Goal: Task Accomplishment & Management: Complete application form

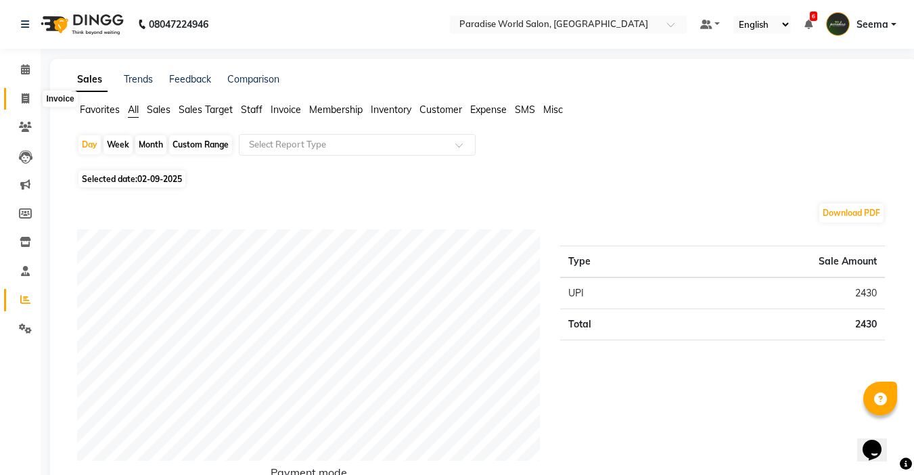
click at [28, 102] on icon at bounding box center [25, 98] width 7 height 10
select select "service"
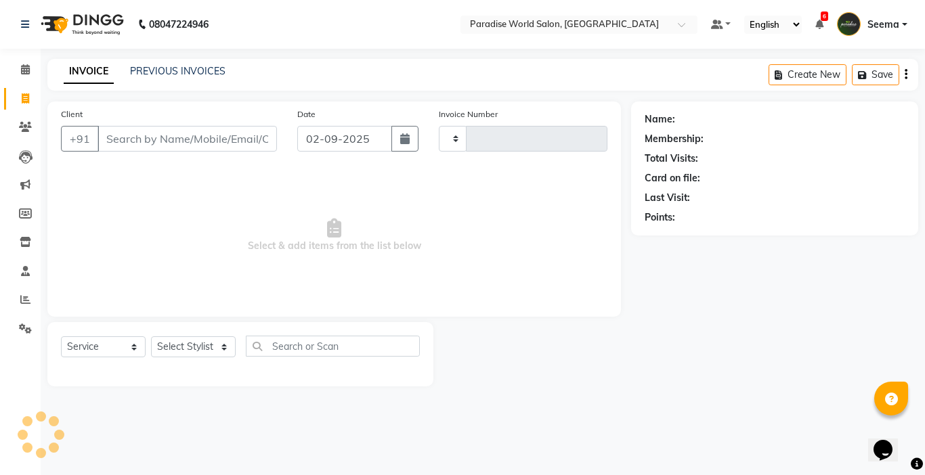
type input "2459"
select select "4451"
click at [257, 145] on input "Client" at bounding box center [186, 139] width 179 height 26
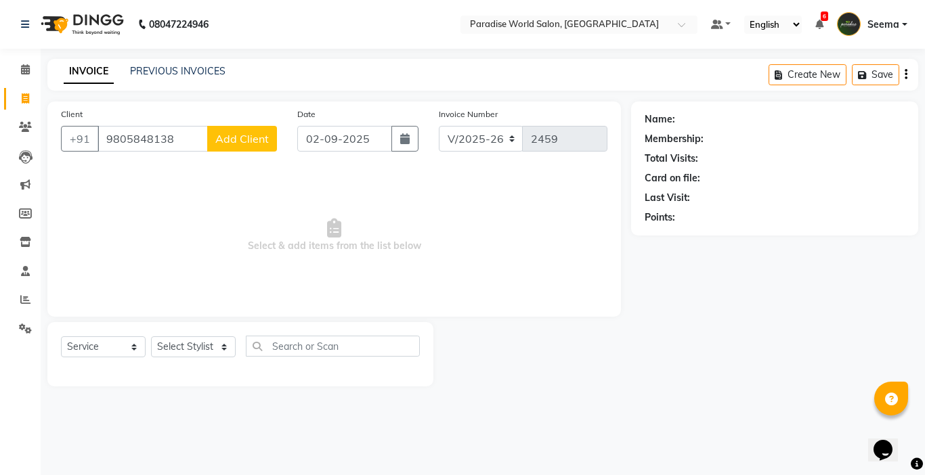
type input "9805848138"
click at [240, 139] on span "Add Client" at bounding box center [241, 139] width 53 height 14
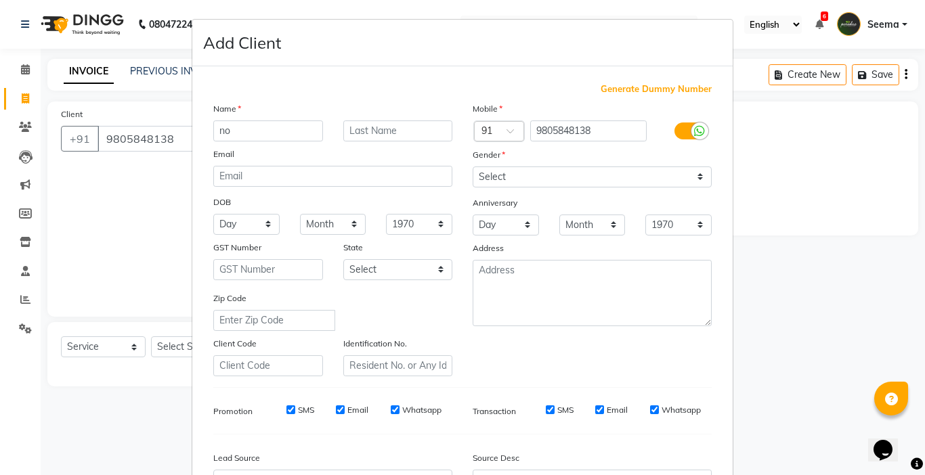
type input "n"
type input "No Name"
click at [488, 177] on select "Select [DEMOGRAPHIC_DATA] [DEMOGRAPHIC_DATA] Other Prefer Not To Say" at bounding box center [591, 176] width 239 height 21
select select "[DEMOGRAPHIC_DATA]"
click at [472, 166] on select "Select [DEMOGRAPHIC_DATA] [DEMOGRAPHIC_DATA] Other Prefer Not To Say" at bounding box center [591, 176] width 239 height 21
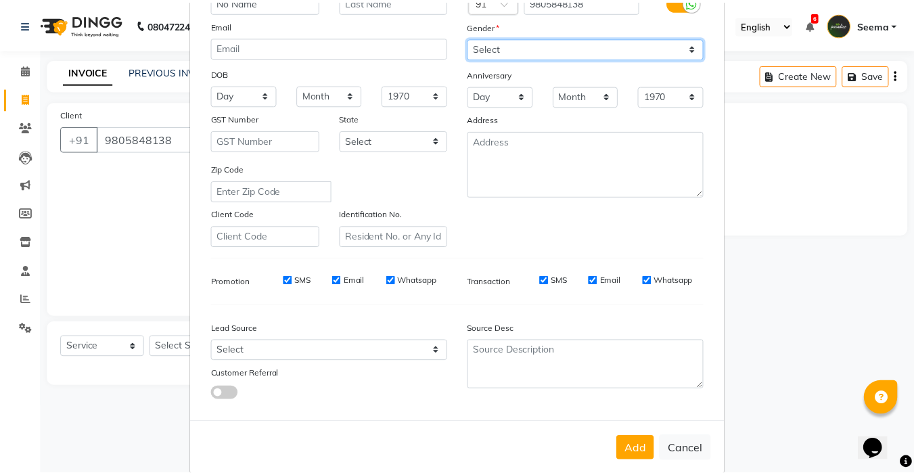
scroll to position [135, 0]
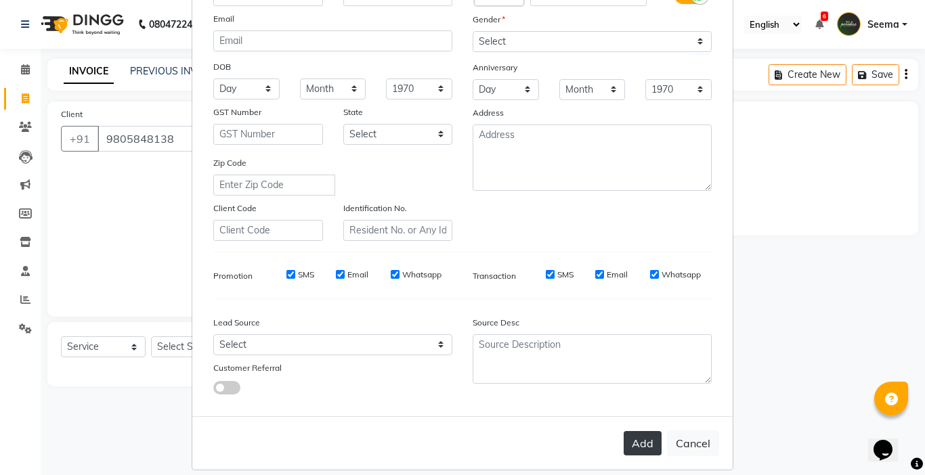
click at [638, 442] on button "Add" at bounding box center [642, 443] width 38 height 24
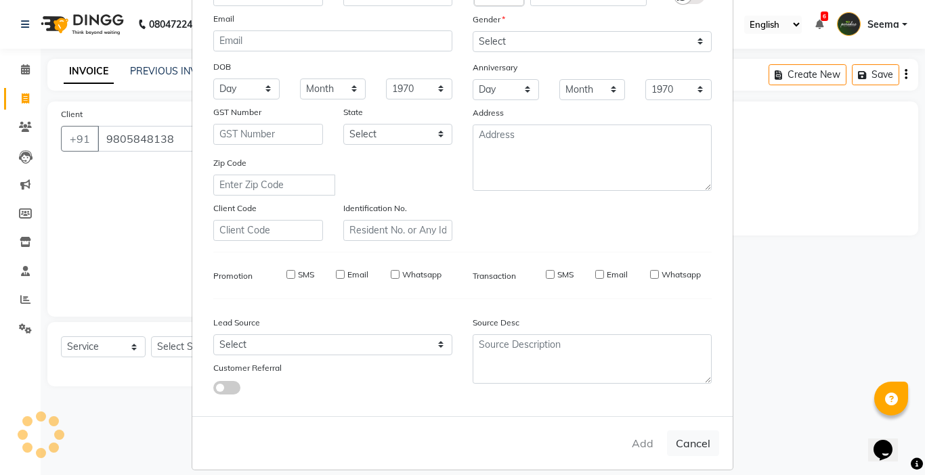
select select
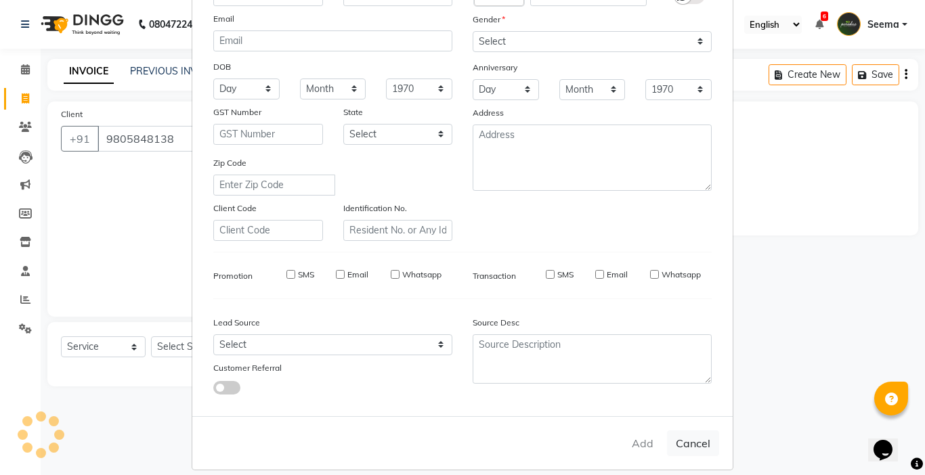
select select
checkbox input "false"
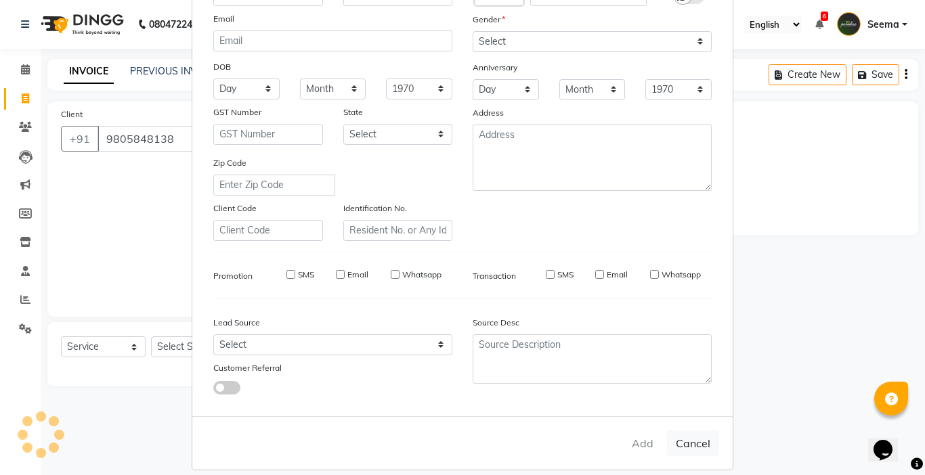
checkbox input "false"
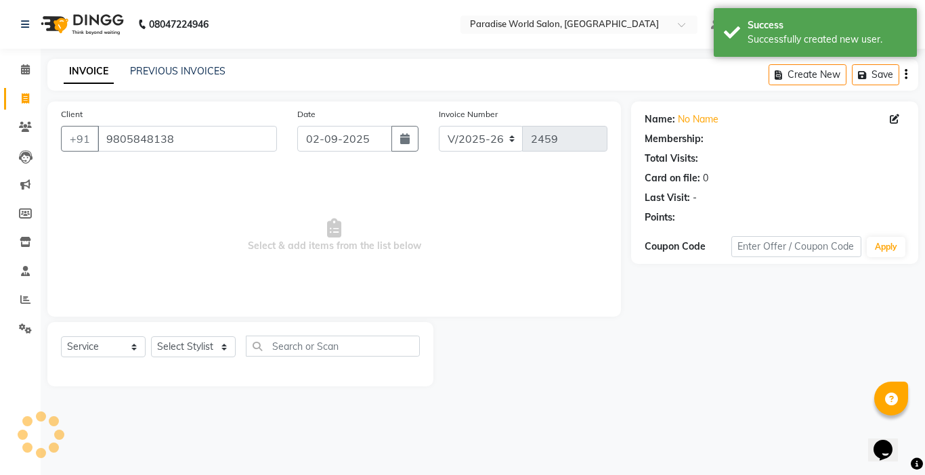
select select "1: Object"
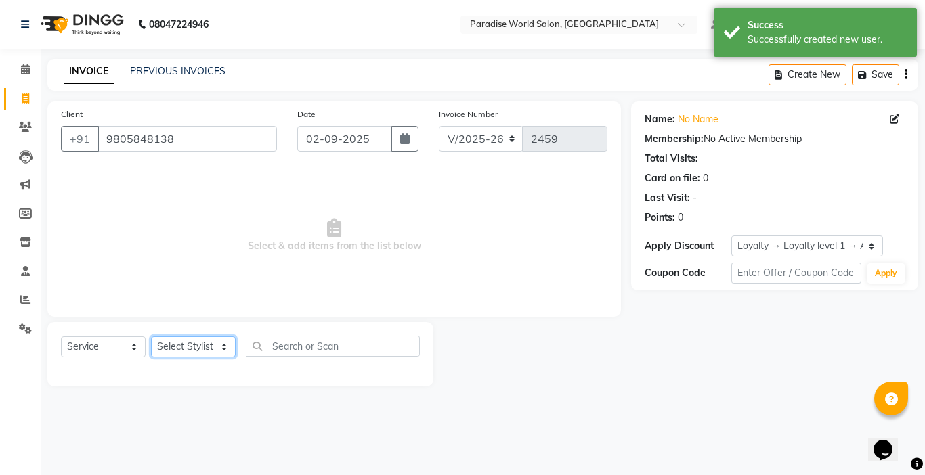
click at [194, 347] on select "Select Stylist [PERSON_NAME] [PERSON_NAME] [PERSON_NAME] company Deepak [PERSON…" at bounding box center [193, 346] width 85 height 21
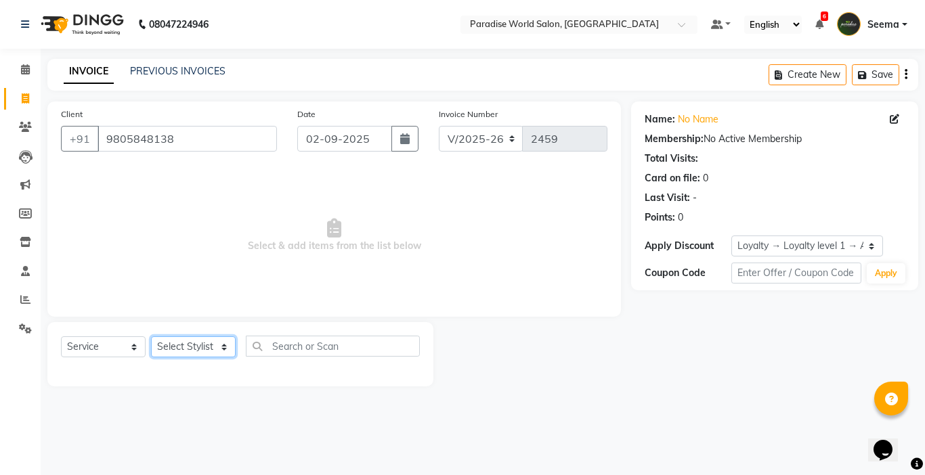
select select "24941"
click at [151, 336] on select "Select Stylist [PERSON_NAME] [PERSON_NAME] [PERSON_NAME] company Deepak [PERSON…" at bounding box center [193, 346] width 85 height 21
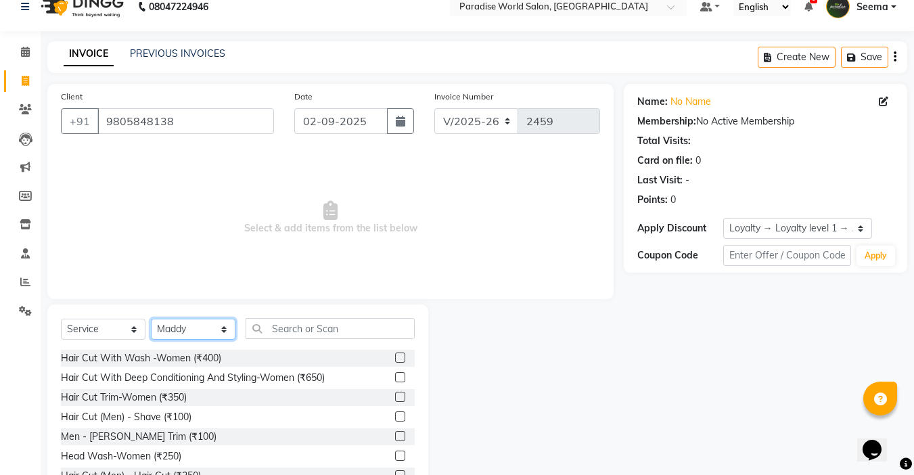
scroll to position [67, 0]
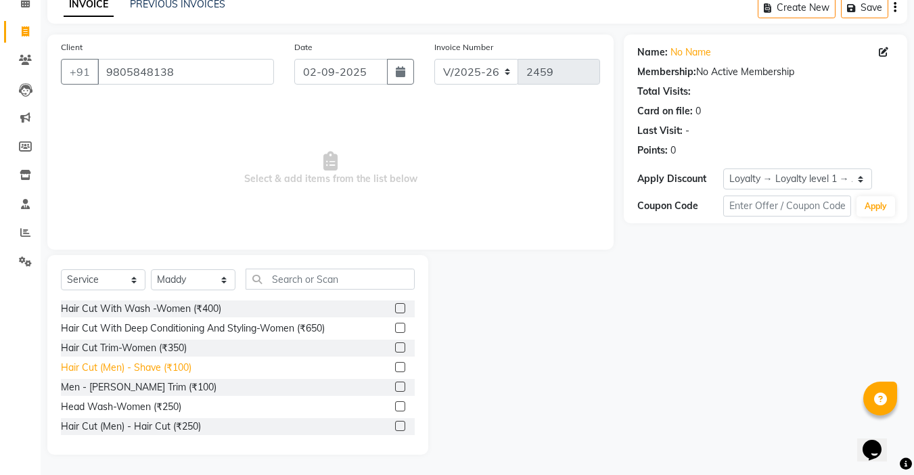
click at [149, 365] on div "Hair Cut (Men) - Shave (₹100)" at bounding box center [126, 368] width 131 height 14
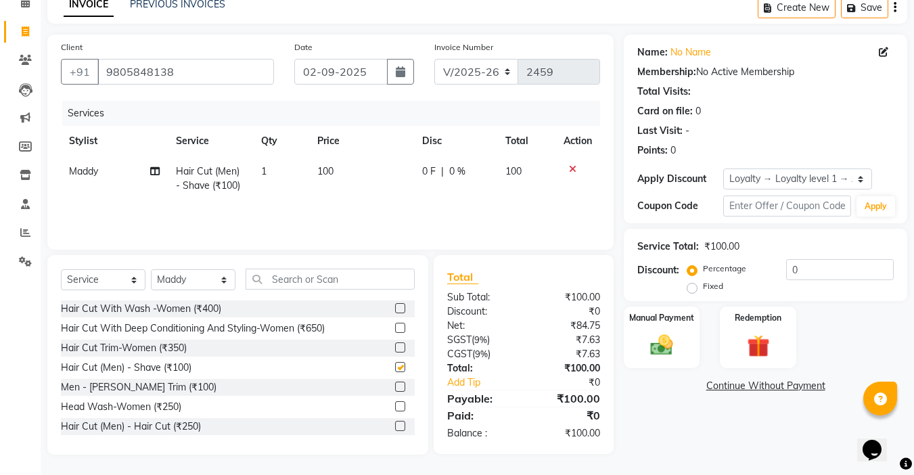
checkbox input "false"
click at [683, 330] on div "Manual Payment" at bounding box center [662, 337] width 79 height 64
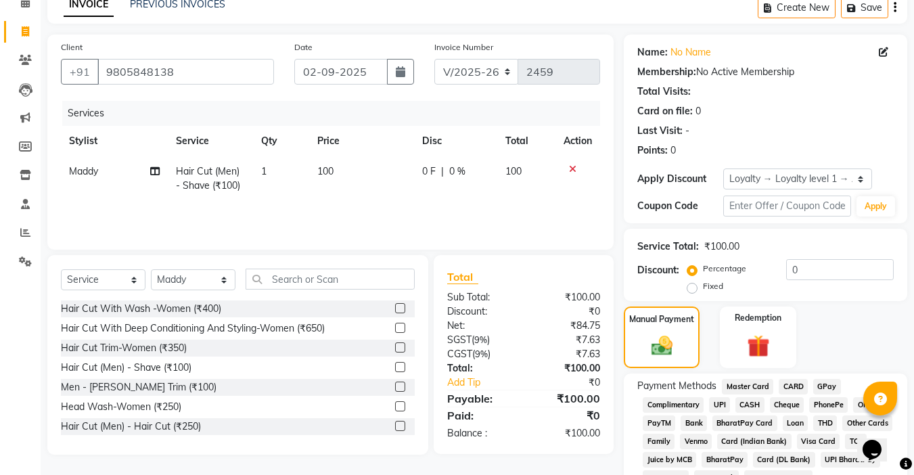
click at [736, 405] on span "CASH" at bounding box center [750, 405] width 29 height 16
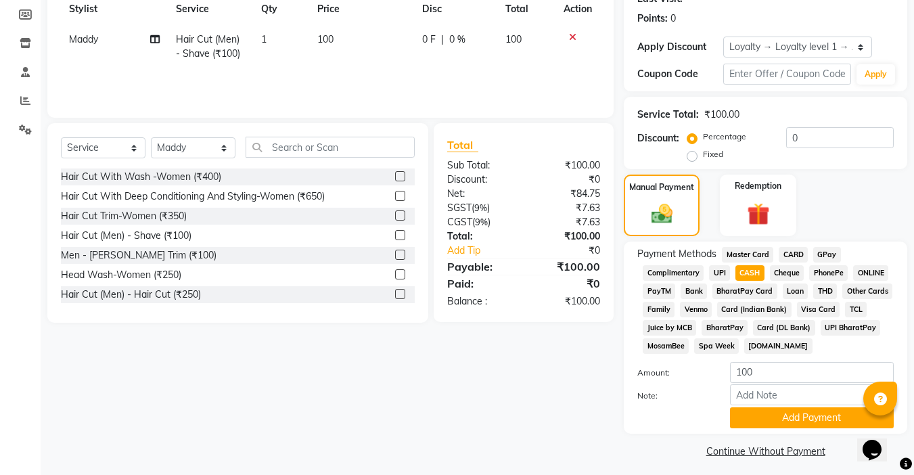
scroll to position [202, 0]
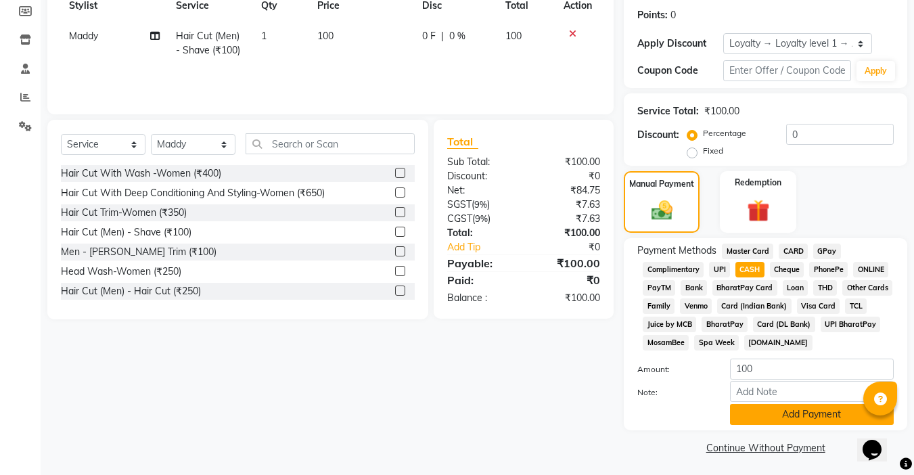
click at [779, 424] on button "Add Payment" at bounding box center [812, 414] width 164 height 21
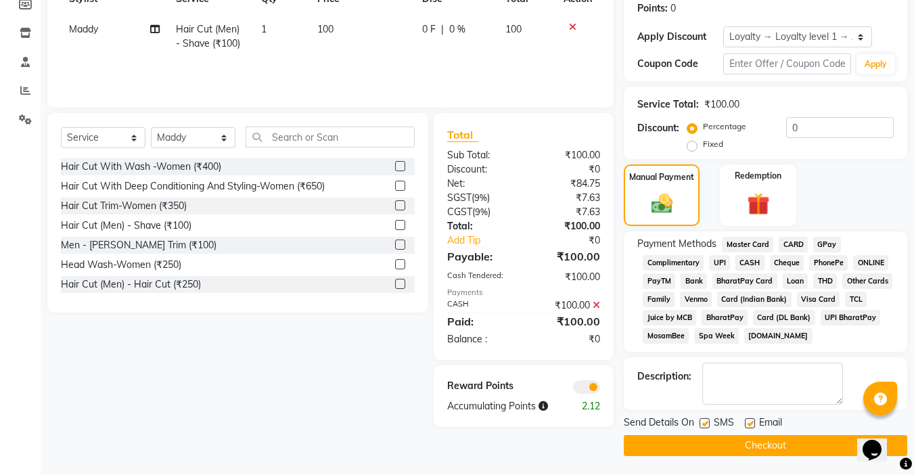
scroll to position [210, 0]
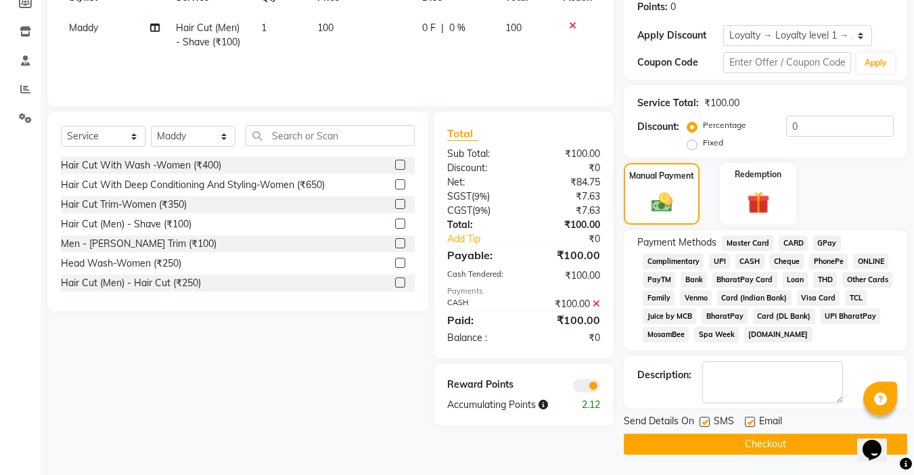
click at [780, 445] on button "Checkout" at bounding box center [766, 444] width 284 height 21
